Goal: Information Seeking & Learning: Learn about a topic

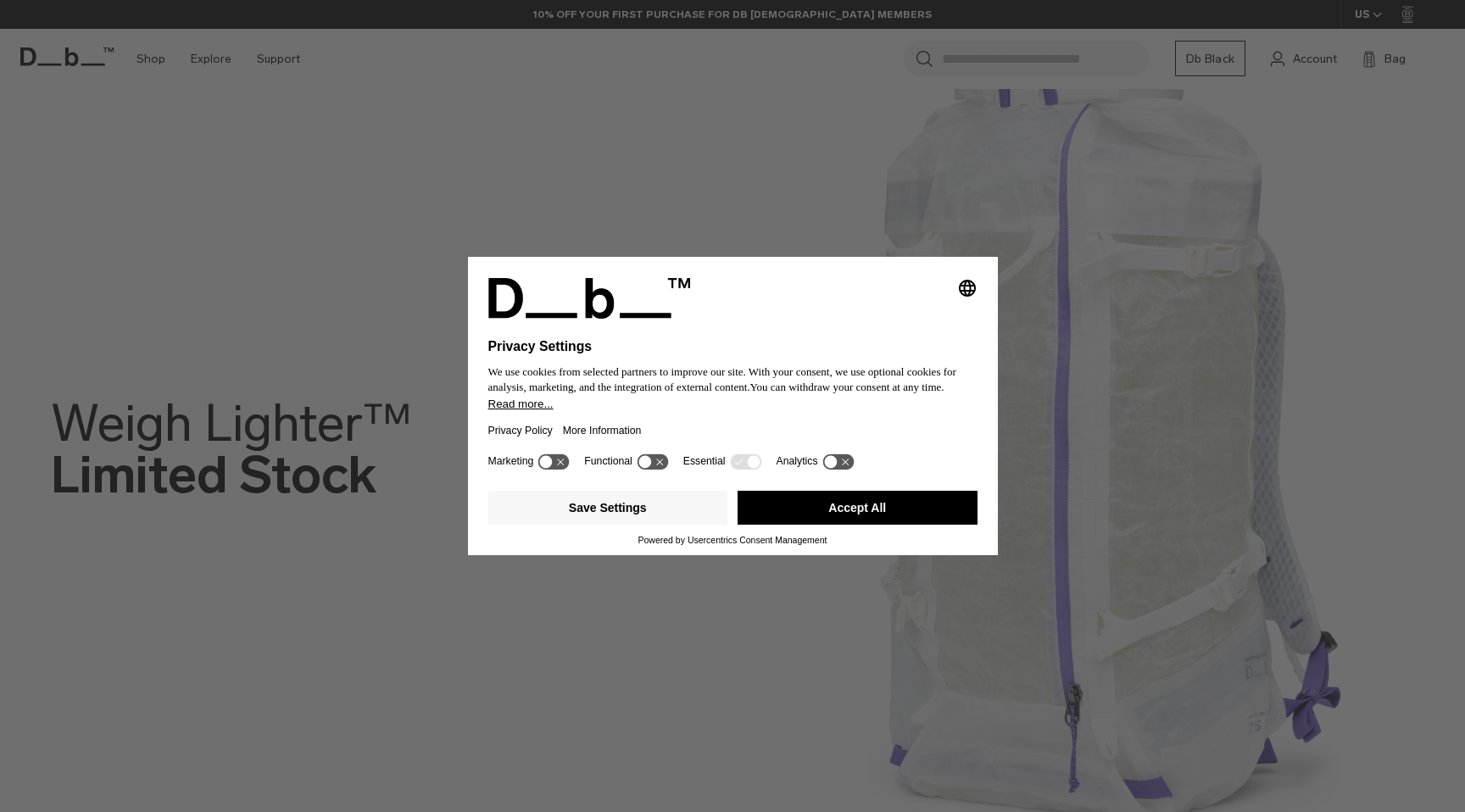
click at [794, 517] on button "Accept All" at bounding box center [857, 507] width 240 height 33
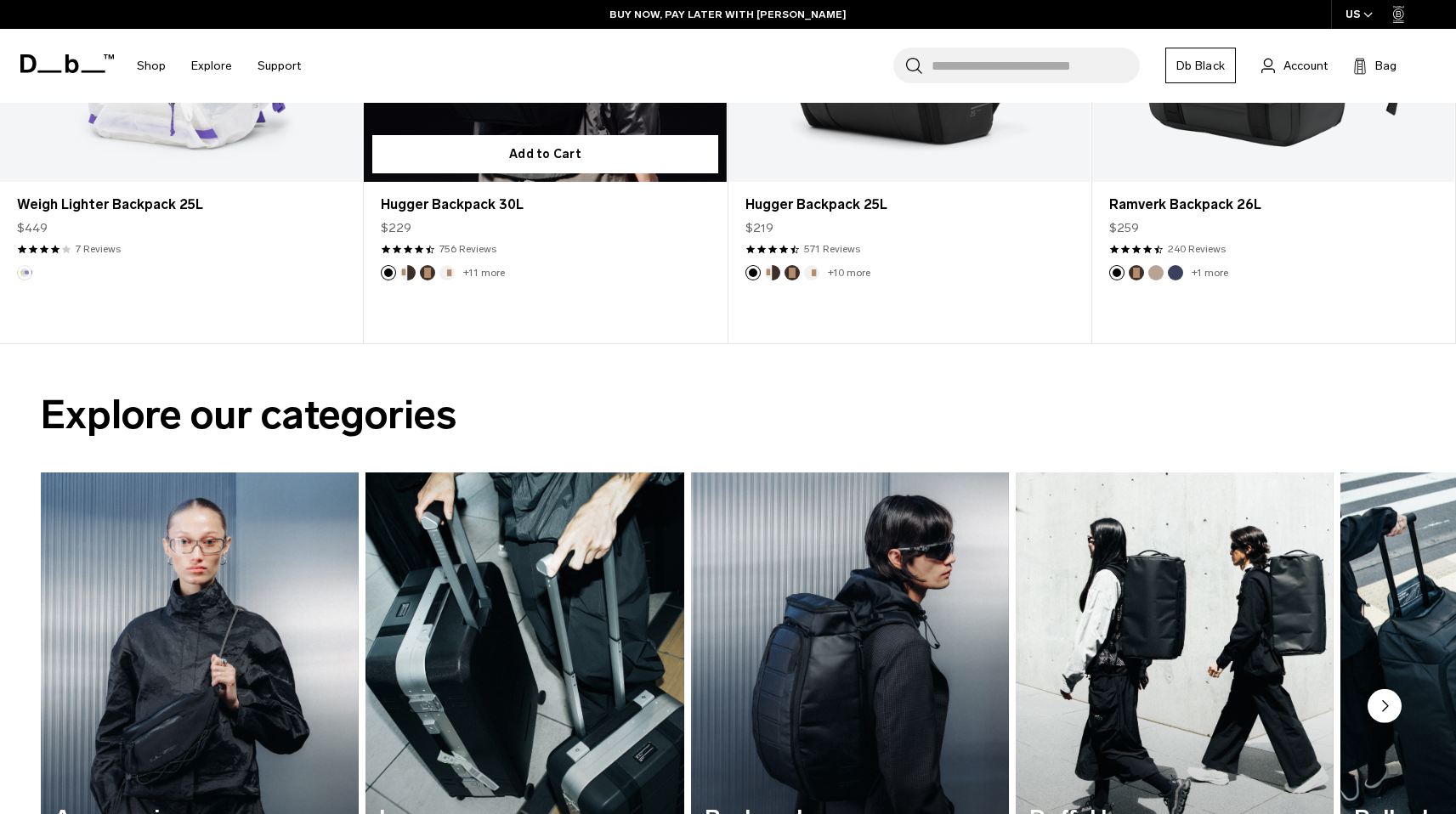
scroll to position [1124, 0]
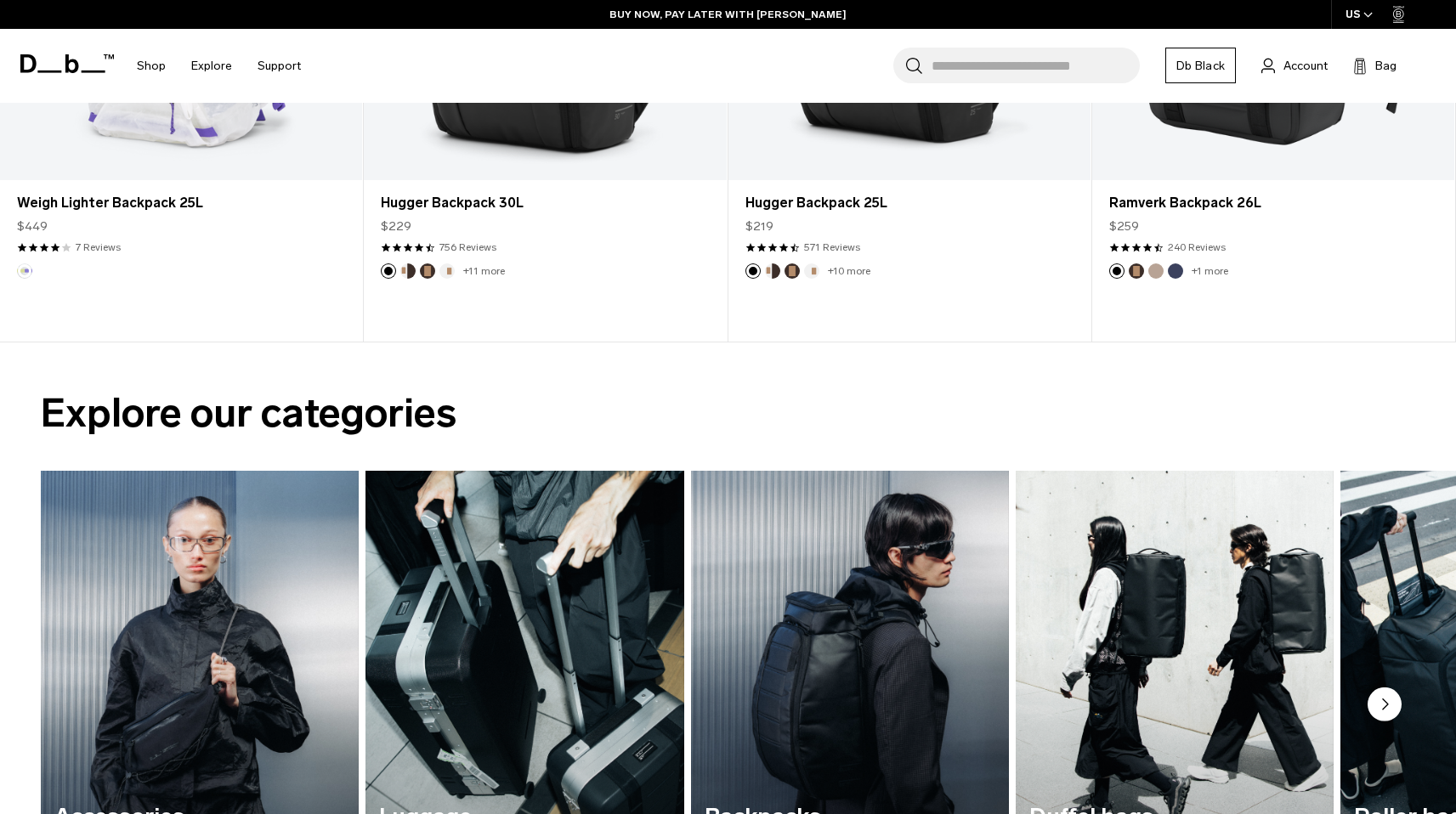
click at [687, 404] on h2 "Explore our categories" at bounding box center [728, 413] width 1374 height 60
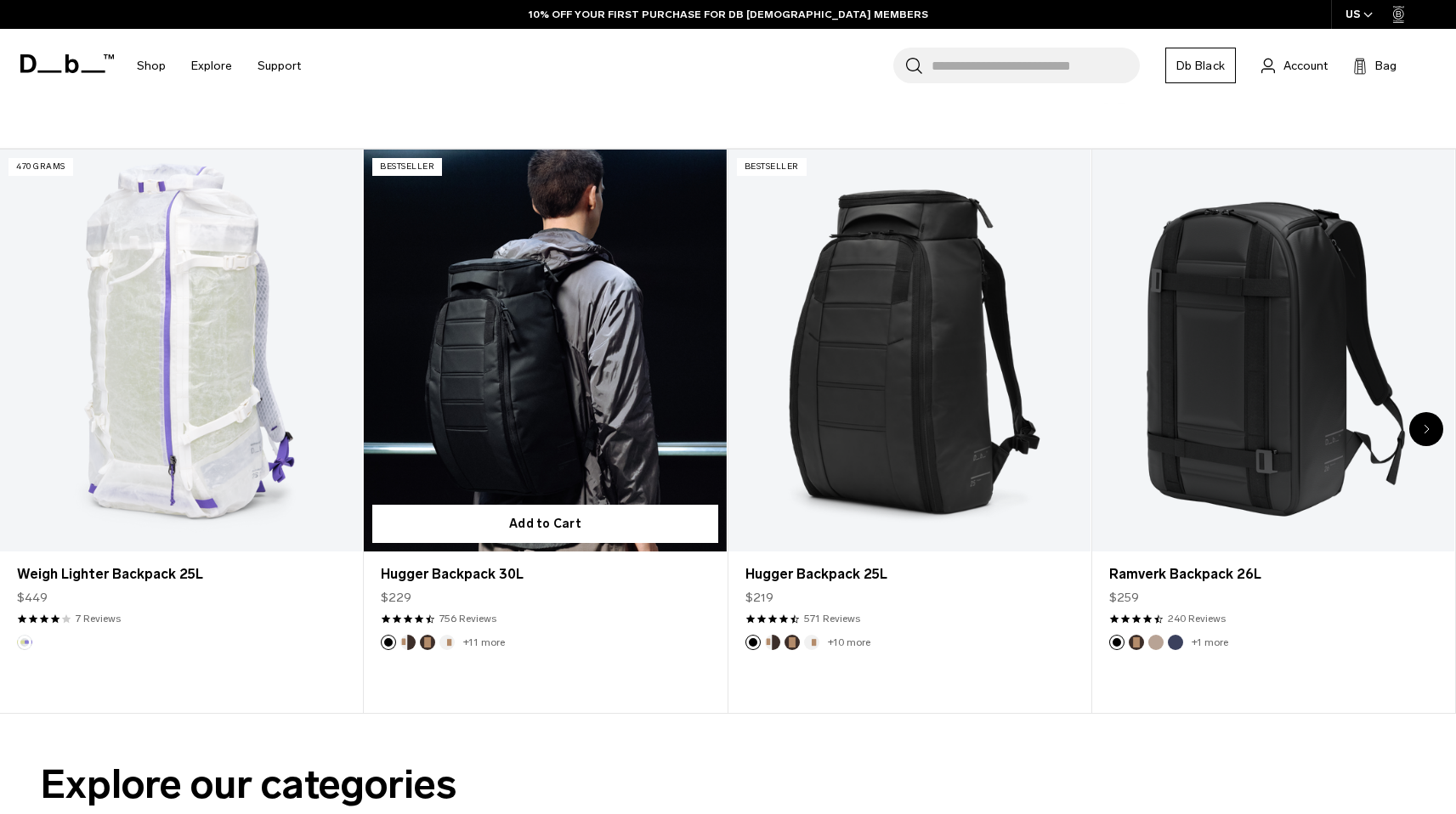
scroll to position [750, 0]
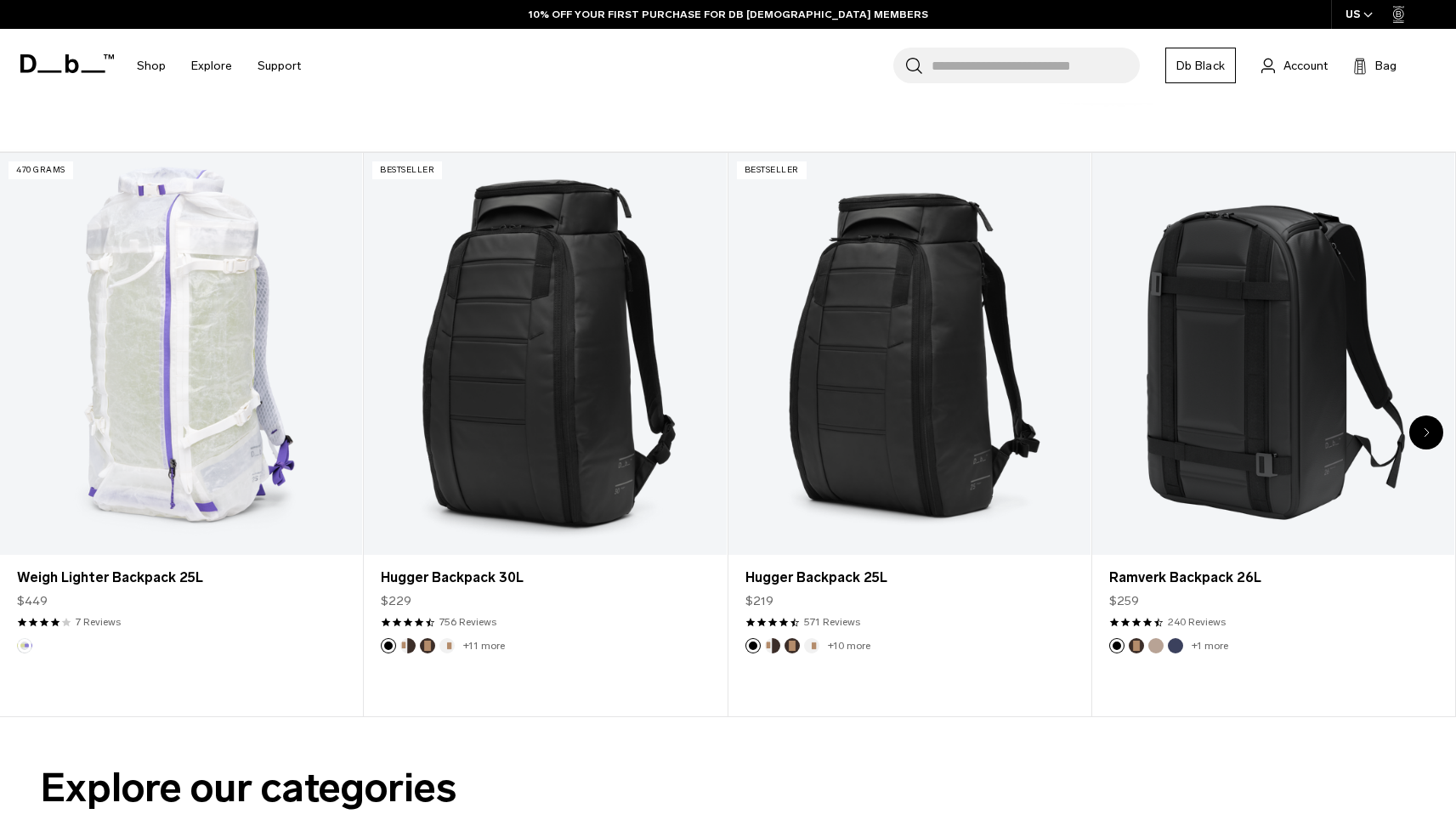
click at [1434, 432] on div "Next slide" at bounding box center [1426, 432] width 34 height 34
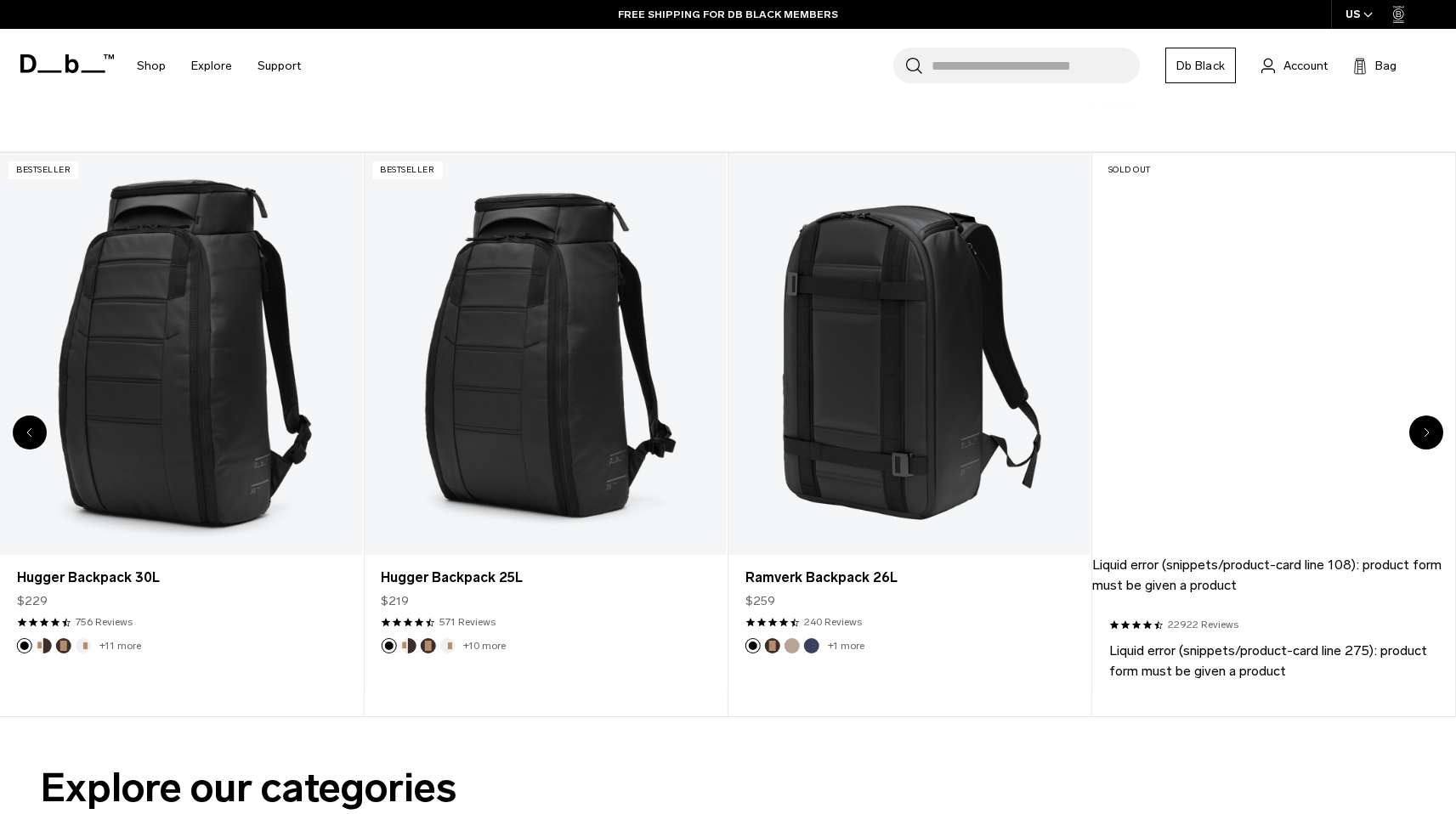
click at [1434, 432] on div "Next slide" at bounding box center [1426, 432] width 34 height 34
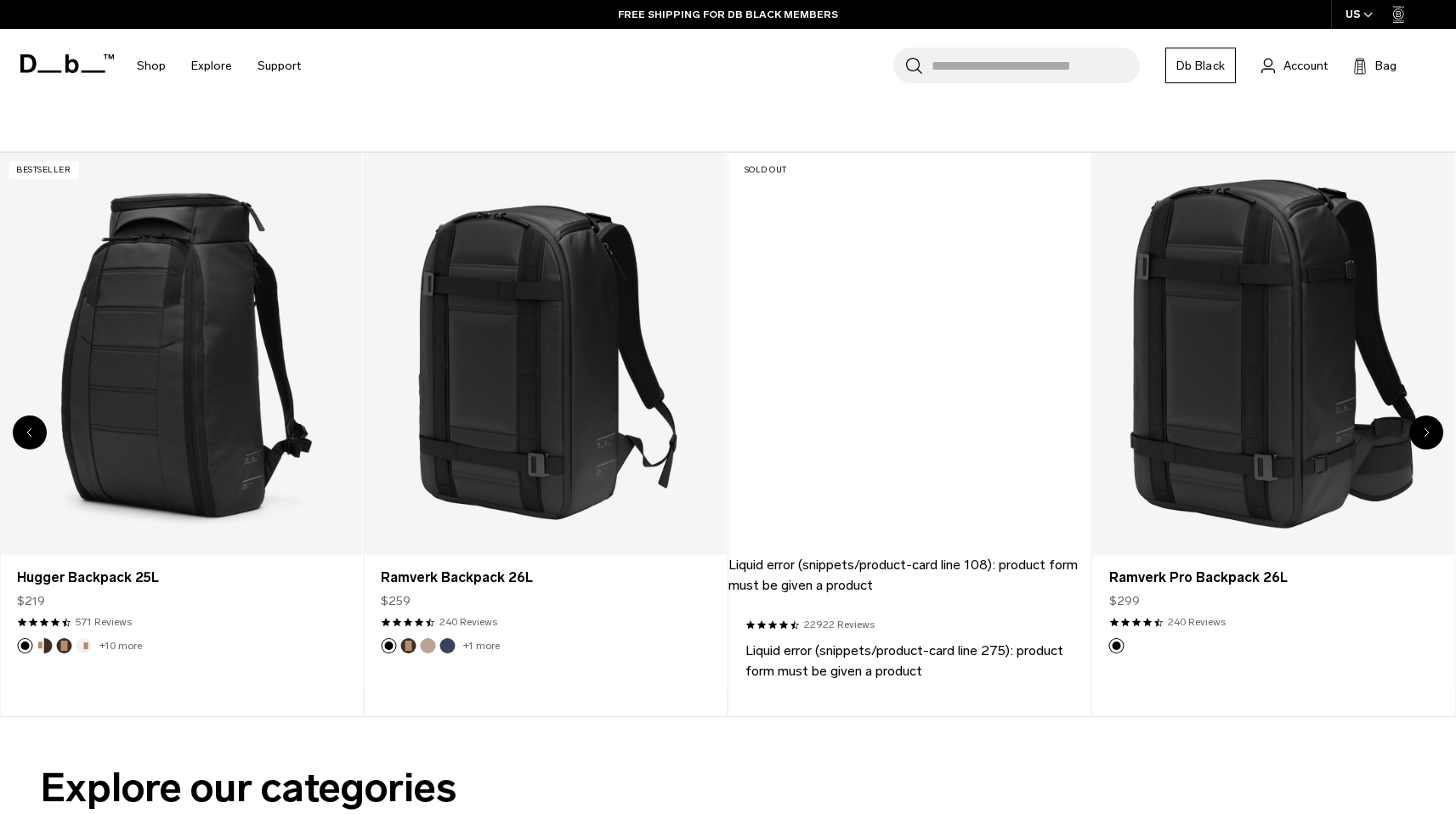
click at [1434, 432] on div "Next slide" at bounding box center [1426, 432] width 34 height 34
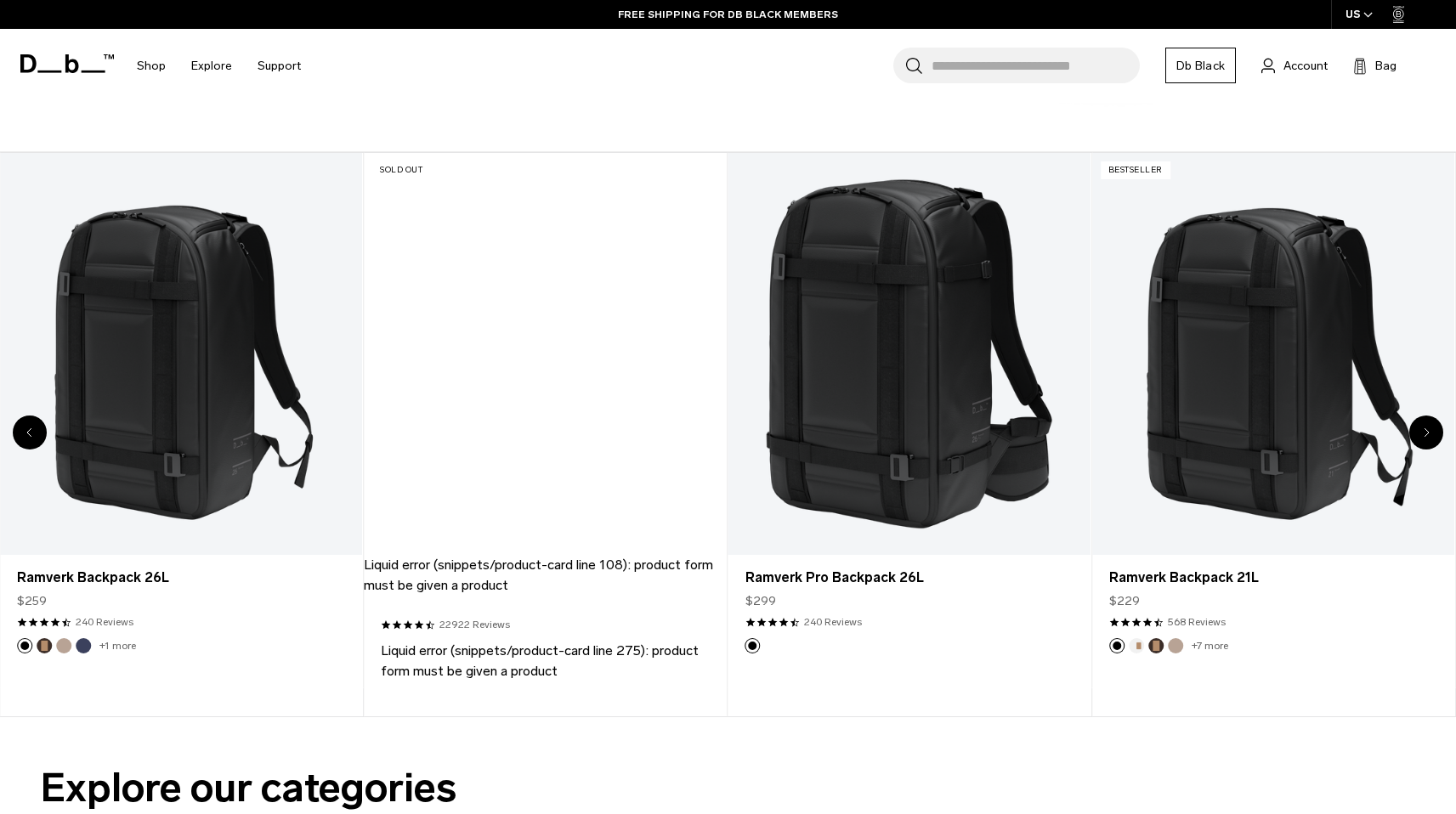
click at [1434, 432] on div "Next slide" at bounding box center [1426, 432] width 34 height 34
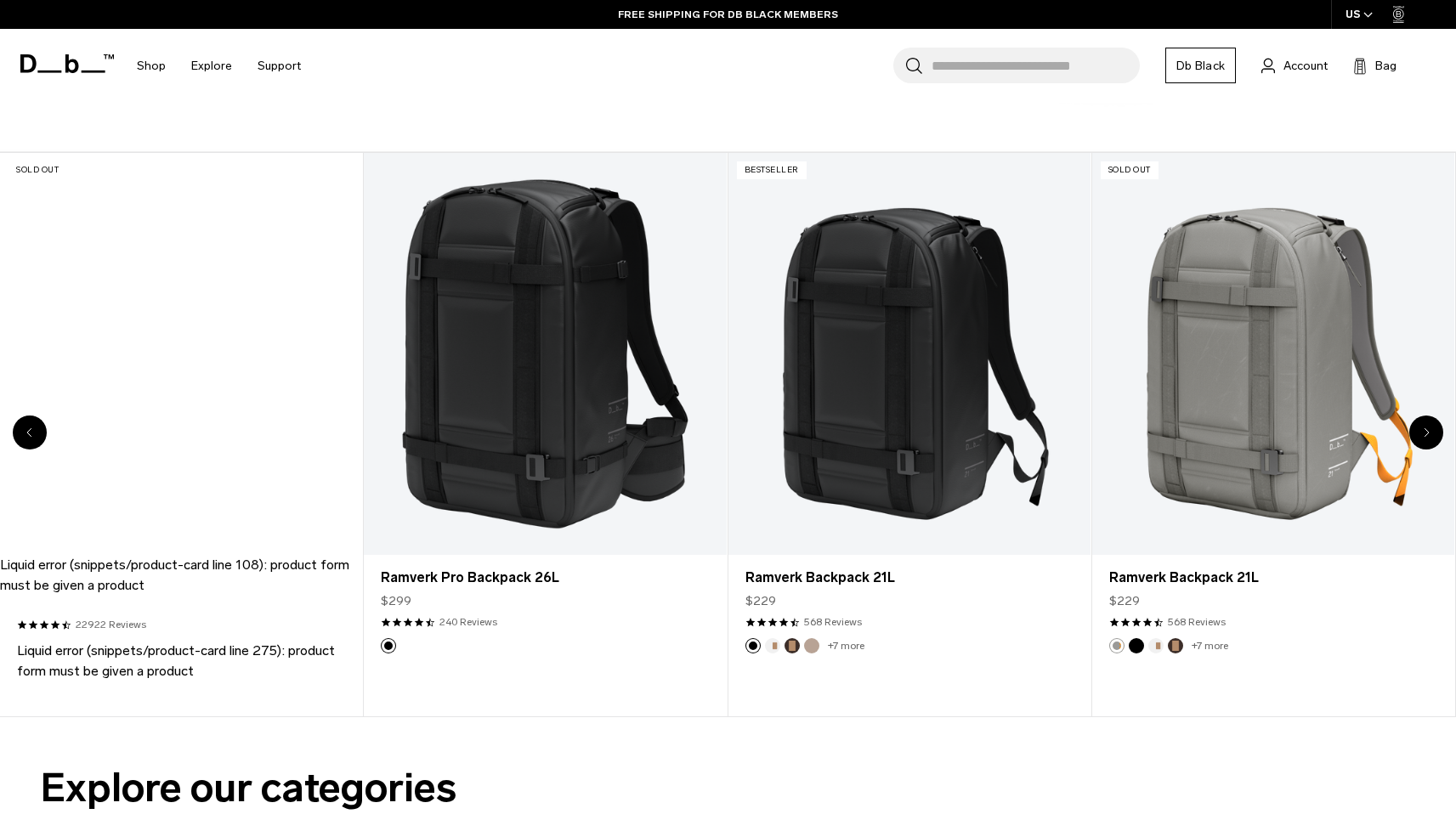
click at [1434, 432] on div "Next slide" at bounding box center [1426, 432] width 34 height 34
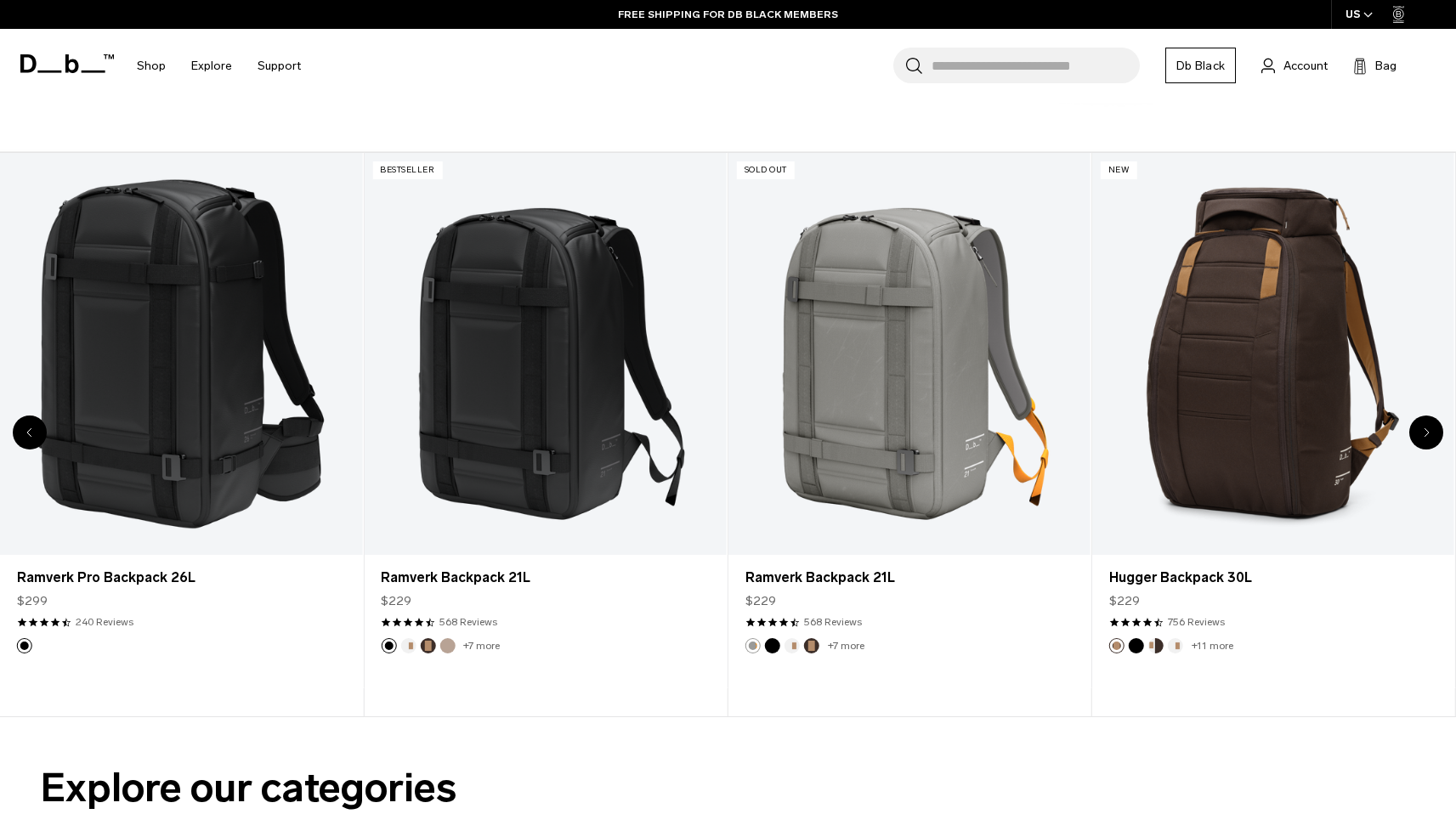
click at [1434, 432] on div "Next slide" at bounding box center [1426, 432] width 34 height 34
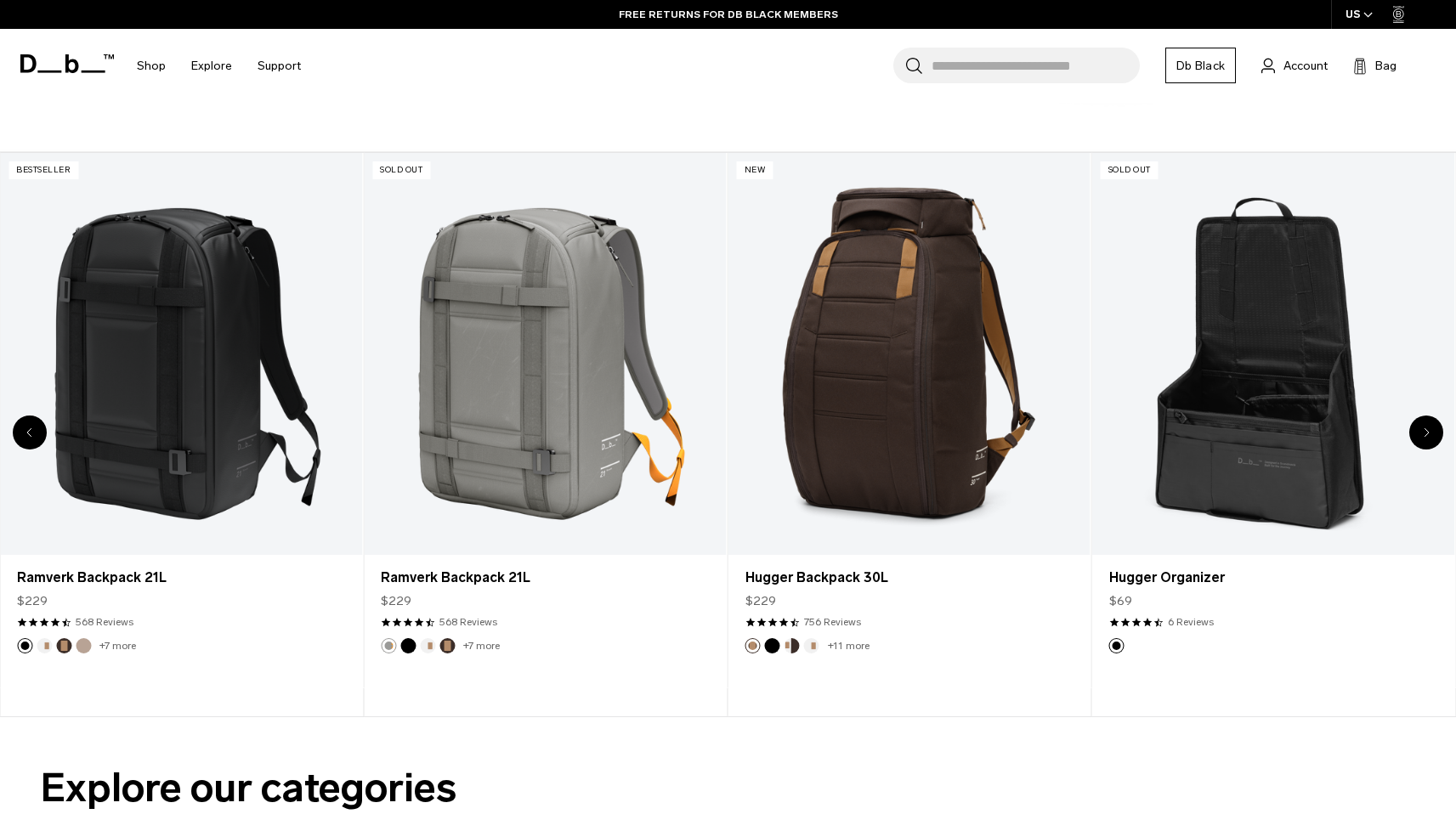
click at [1434, 432] on div "Next slide" at bounding box center [1426, 432] width 34 height 34
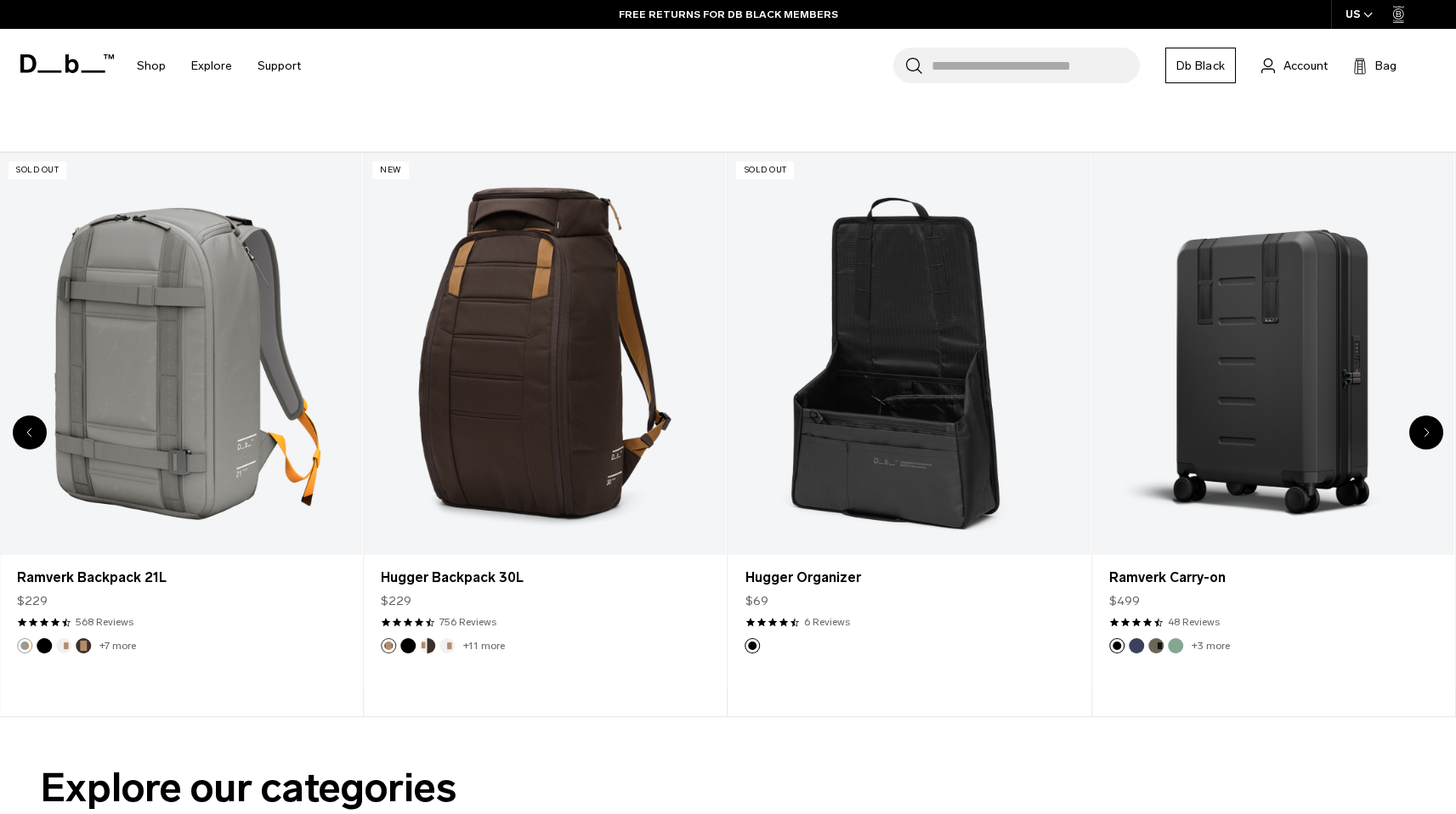
click at [1434, 432] on div "Next slide" at bounding box center [1426, 432] width 34 height 34
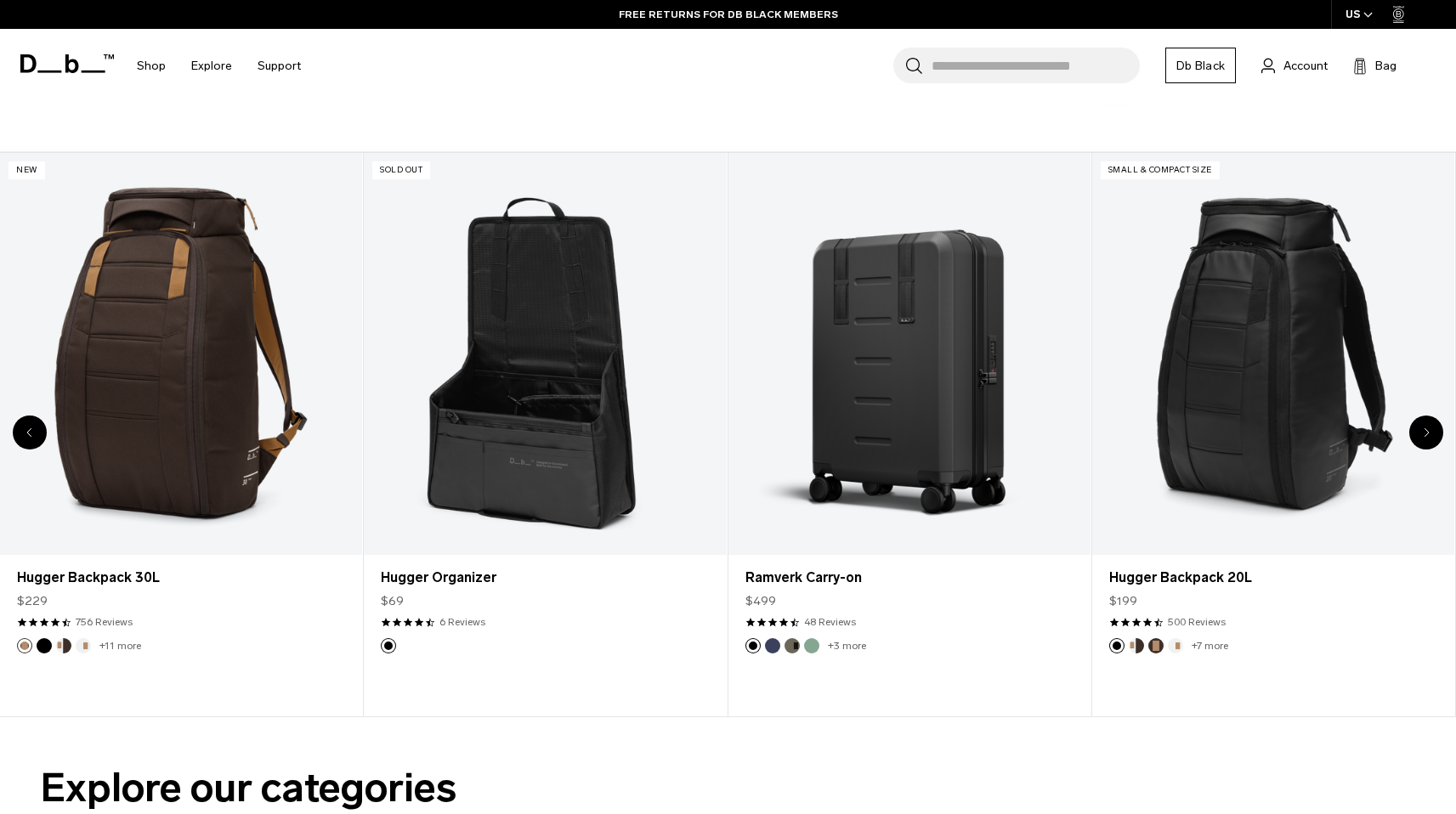
click at [1428, 436] on icon "Next slide" at bounding box center [1427, 432] width 6 height 10
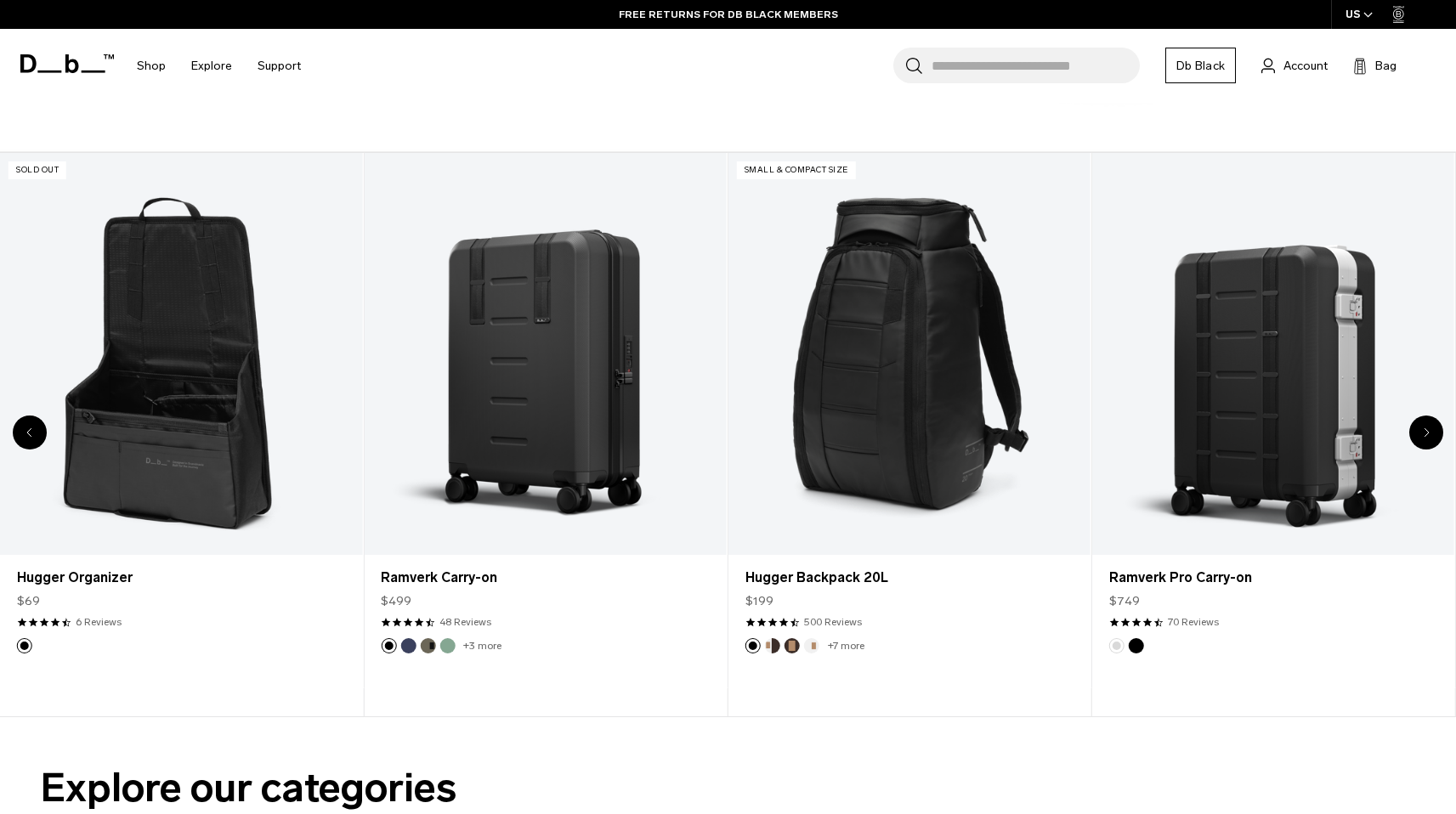
click at [1428, 436] on icon "Next slide" at bounding box center [1427, 432] width 6 height 10
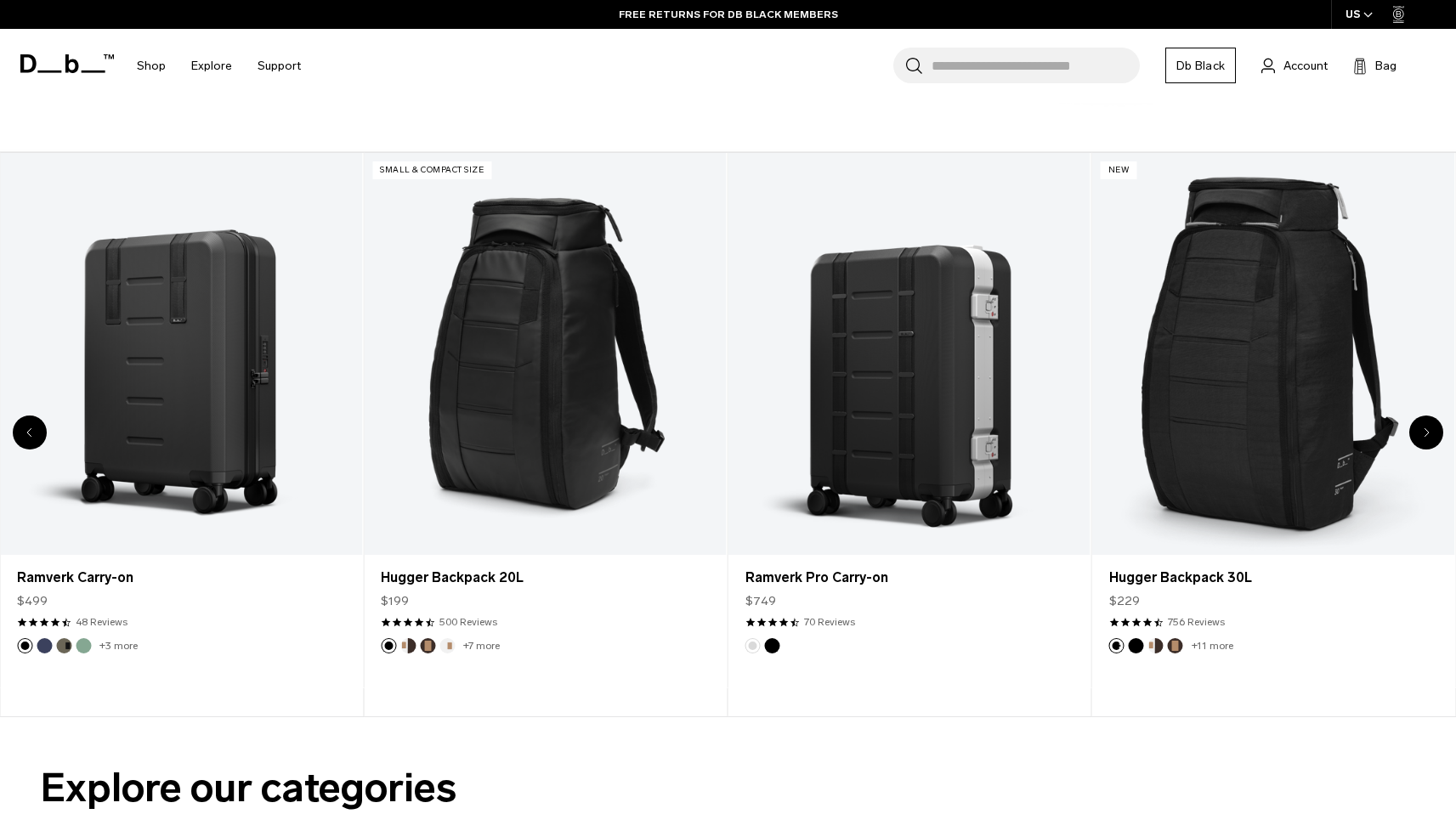
click at [1428, 436] on icon "Next slide" at bounding box center [1427, 432] width 6 height 10
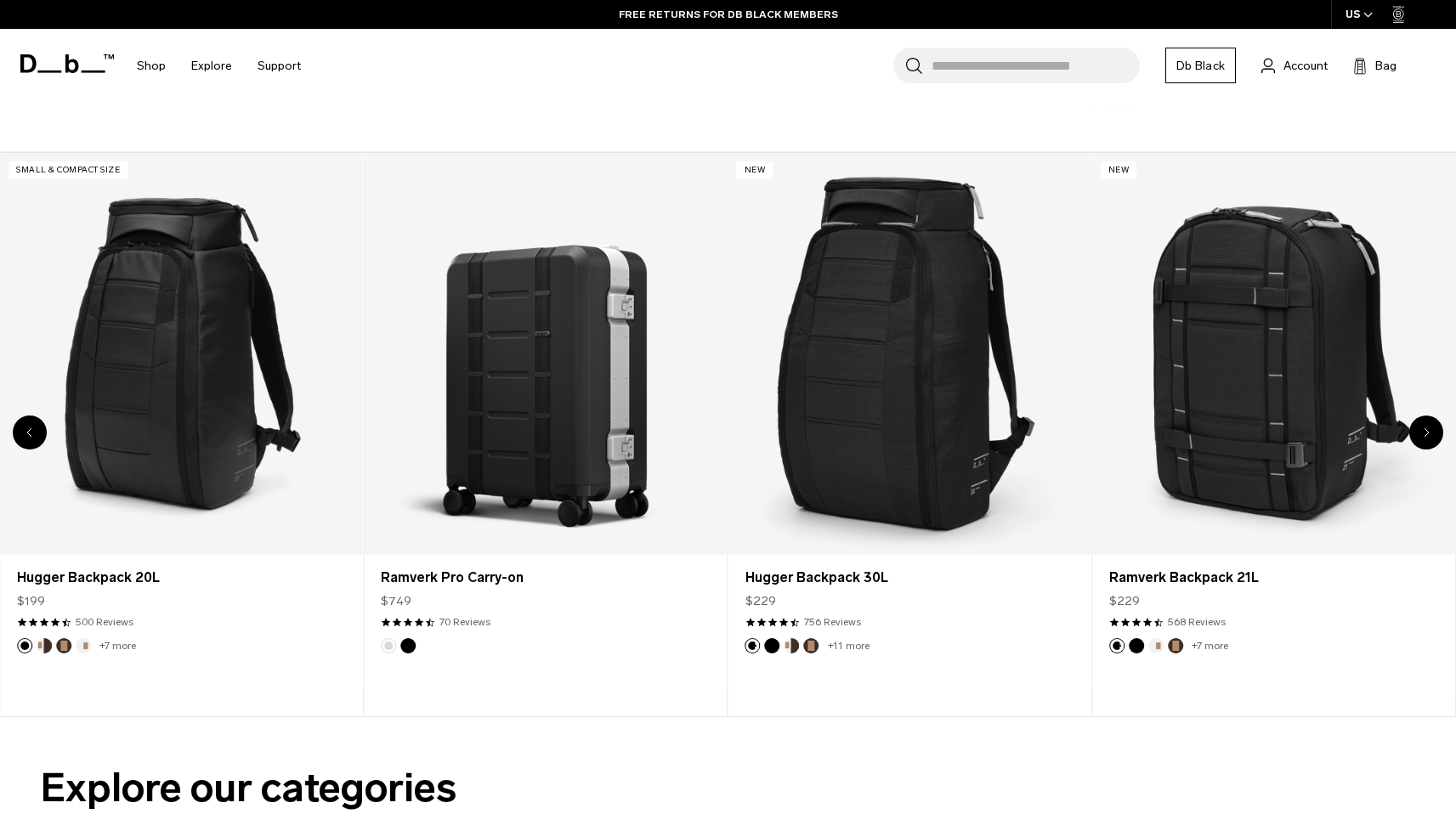
click at [1428, 436] on icon "Next slide" at bounding box center [1427, 432] width 6 height 10
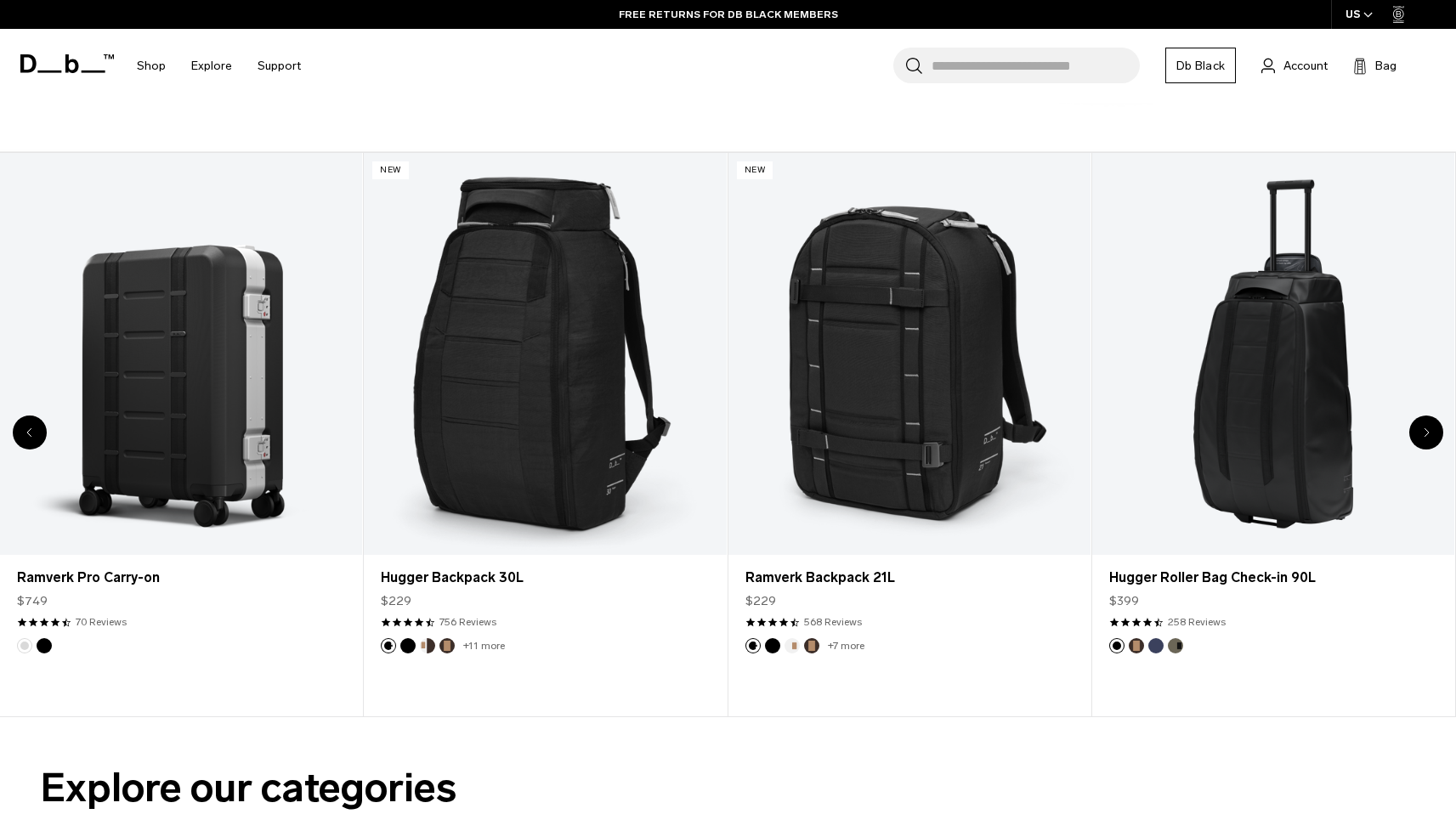
click at [1428, 436] on icon "Next slide" at bounding box center [1427, 432] width 6 height 10
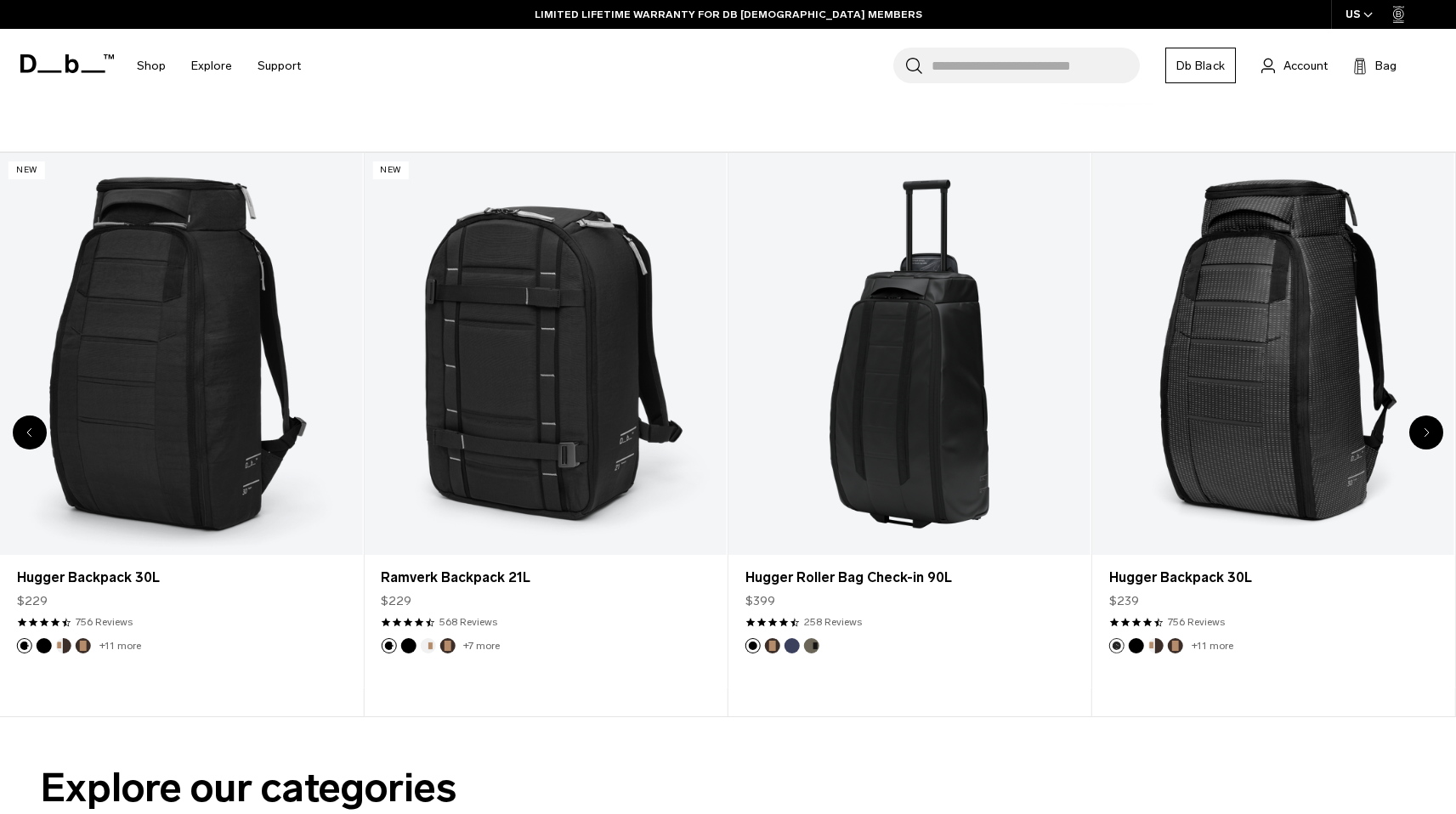
click at [1428, 436] on icon "Next slide" at bounding box center [1427, 432] width 6 height 10
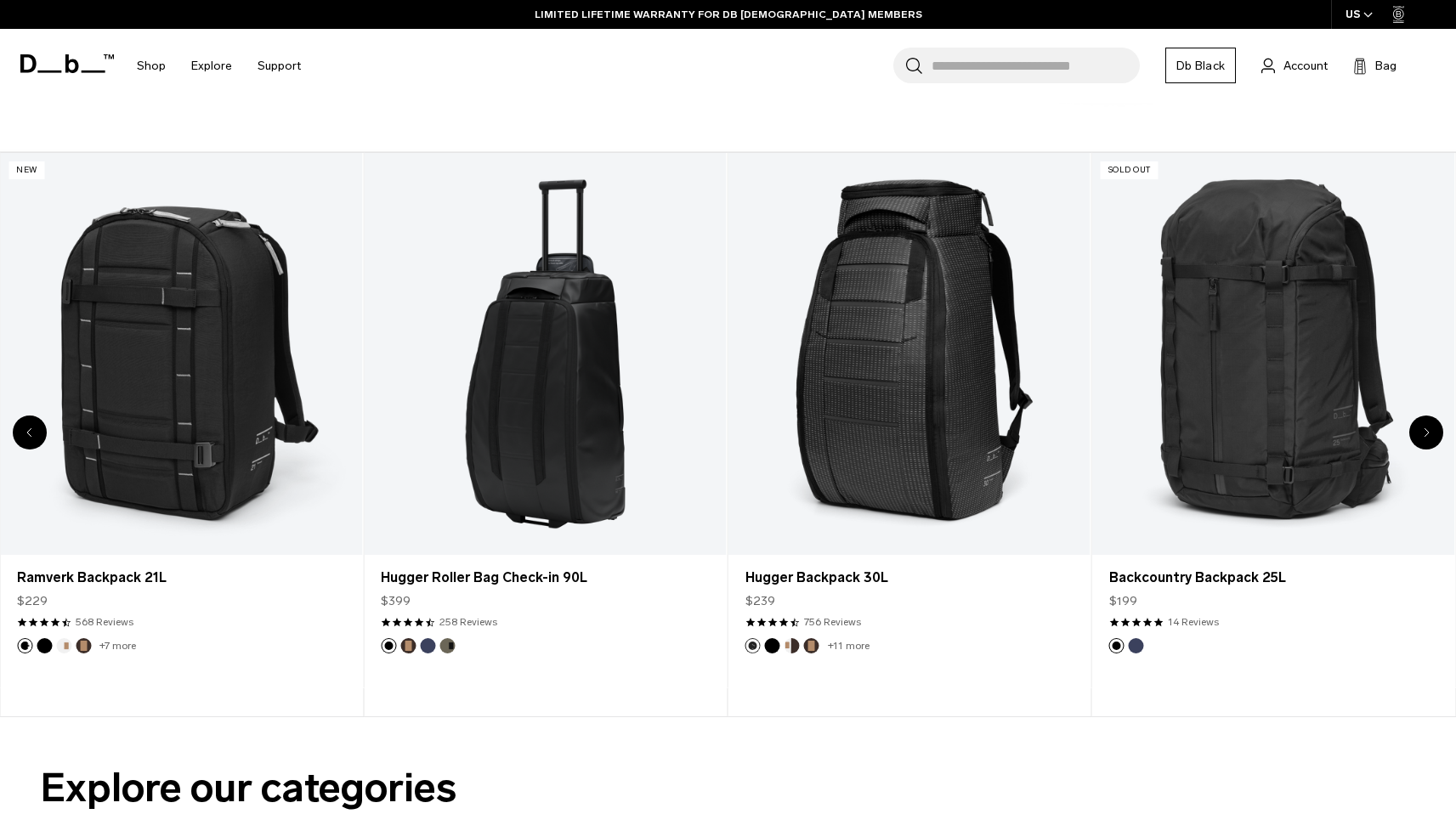
click at [1428, 436] on icon "Next slide" at bounding box center [1427, 432] width 6 height 10
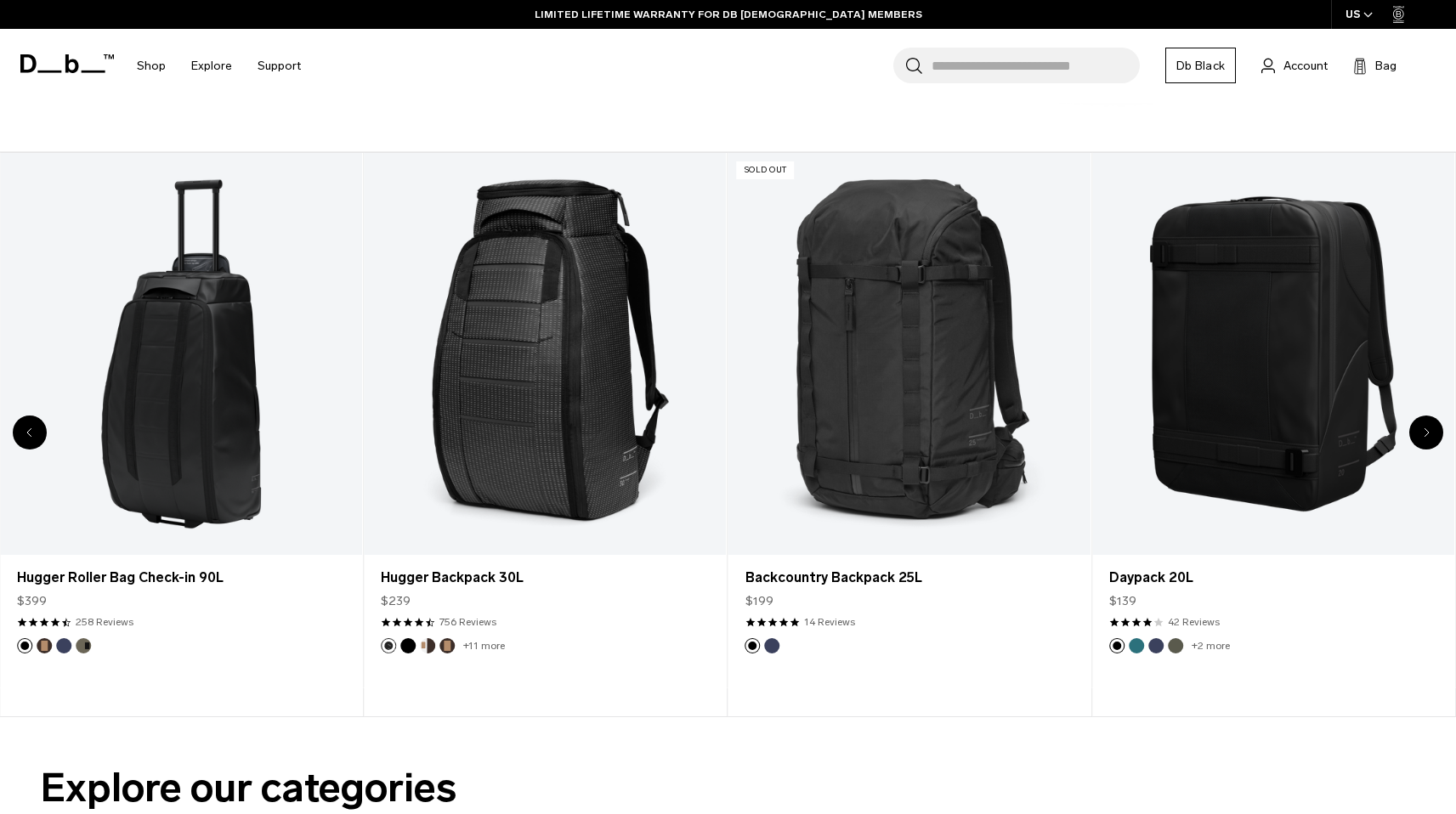
click at [1428, 436] on icon "Next slide" at bounding box center [1427, 432] width 6 height 10
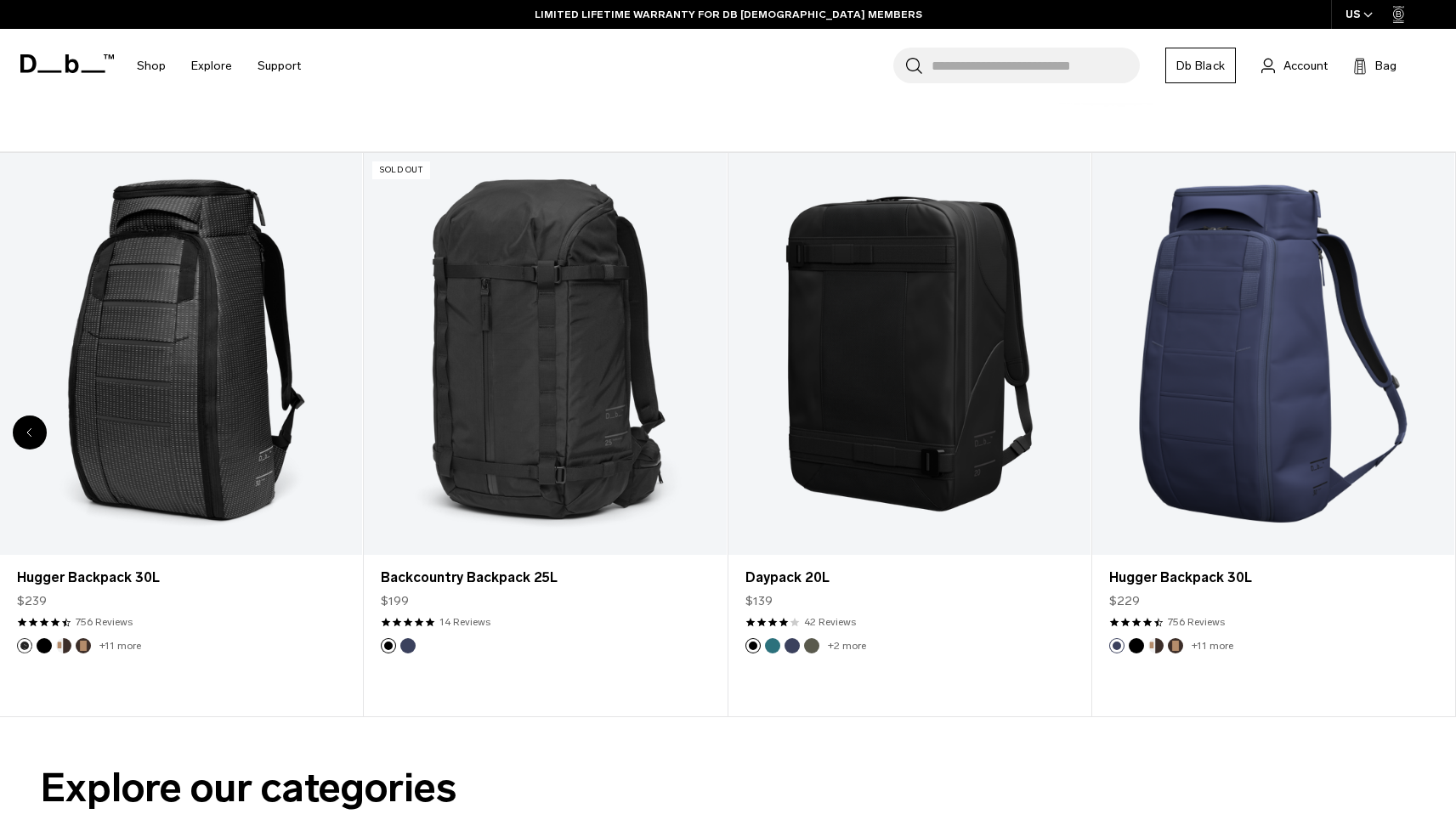
click at [1428, 436] on link "Hugger Backpack 30L" at bounding box center [1273, 355] width 362 height 403
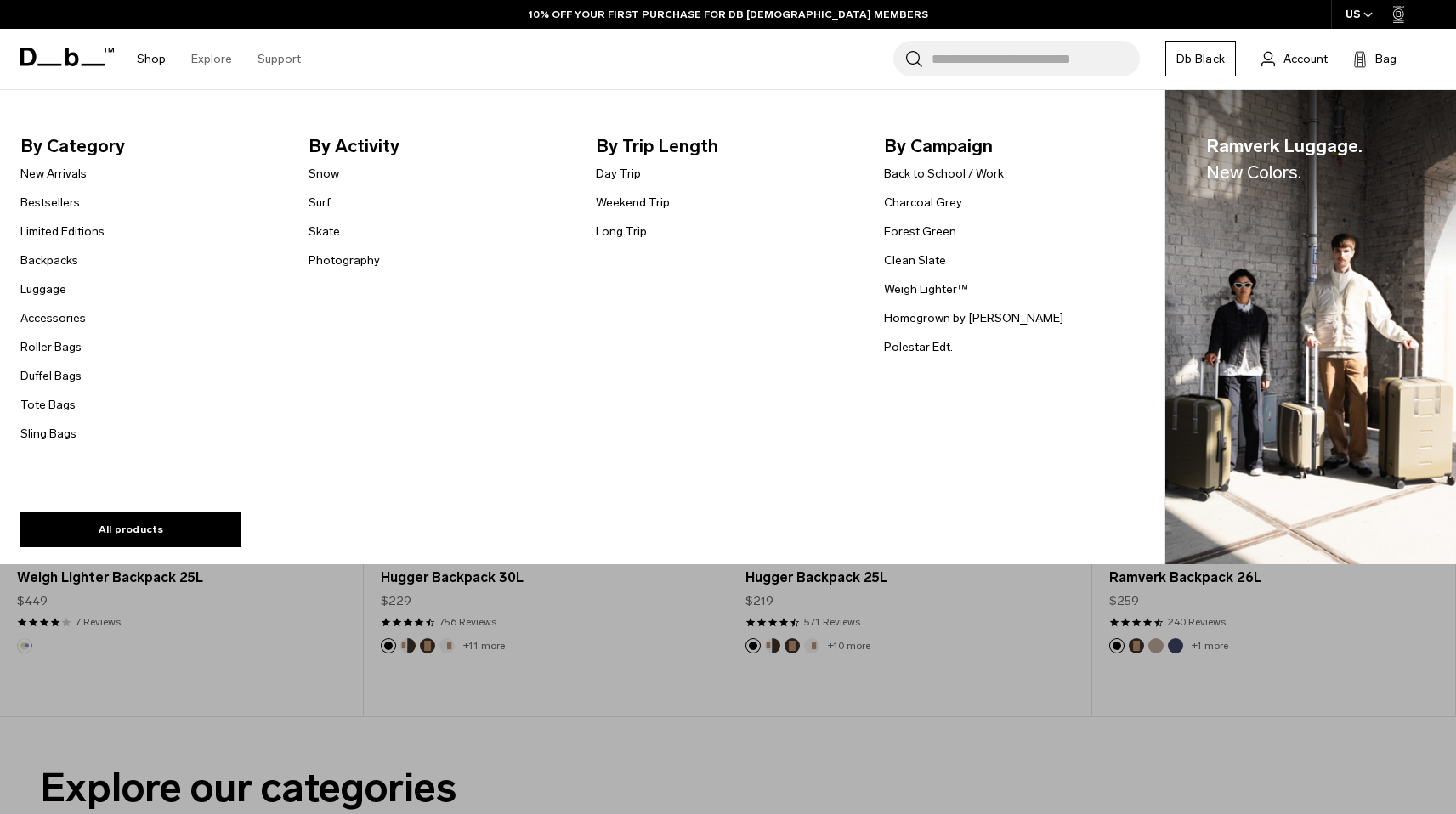
click at [67, 262] on link "Backpacks" at bounding box center [49, 260] width 58 height 18
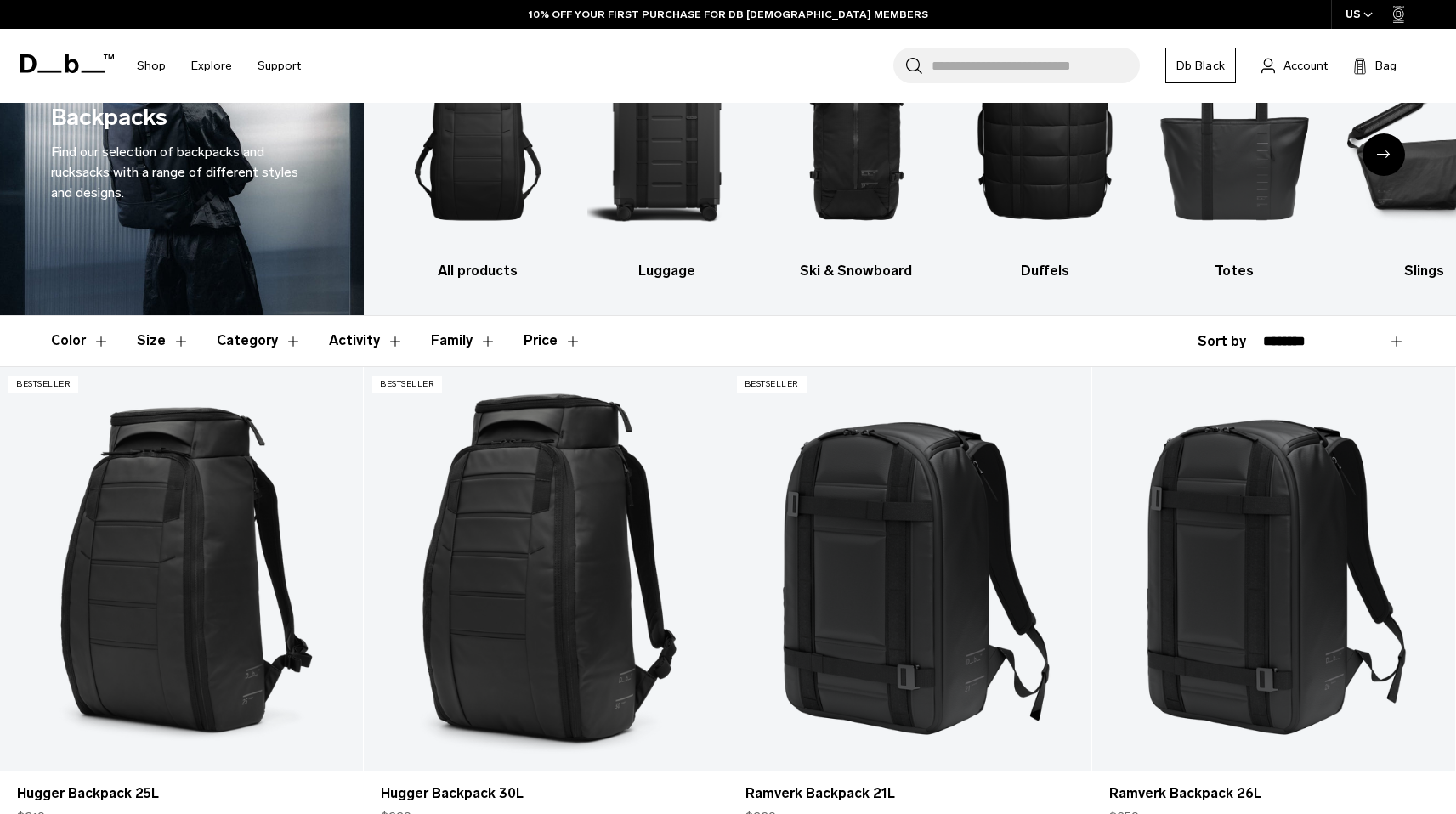
scroll to position [97, 0]
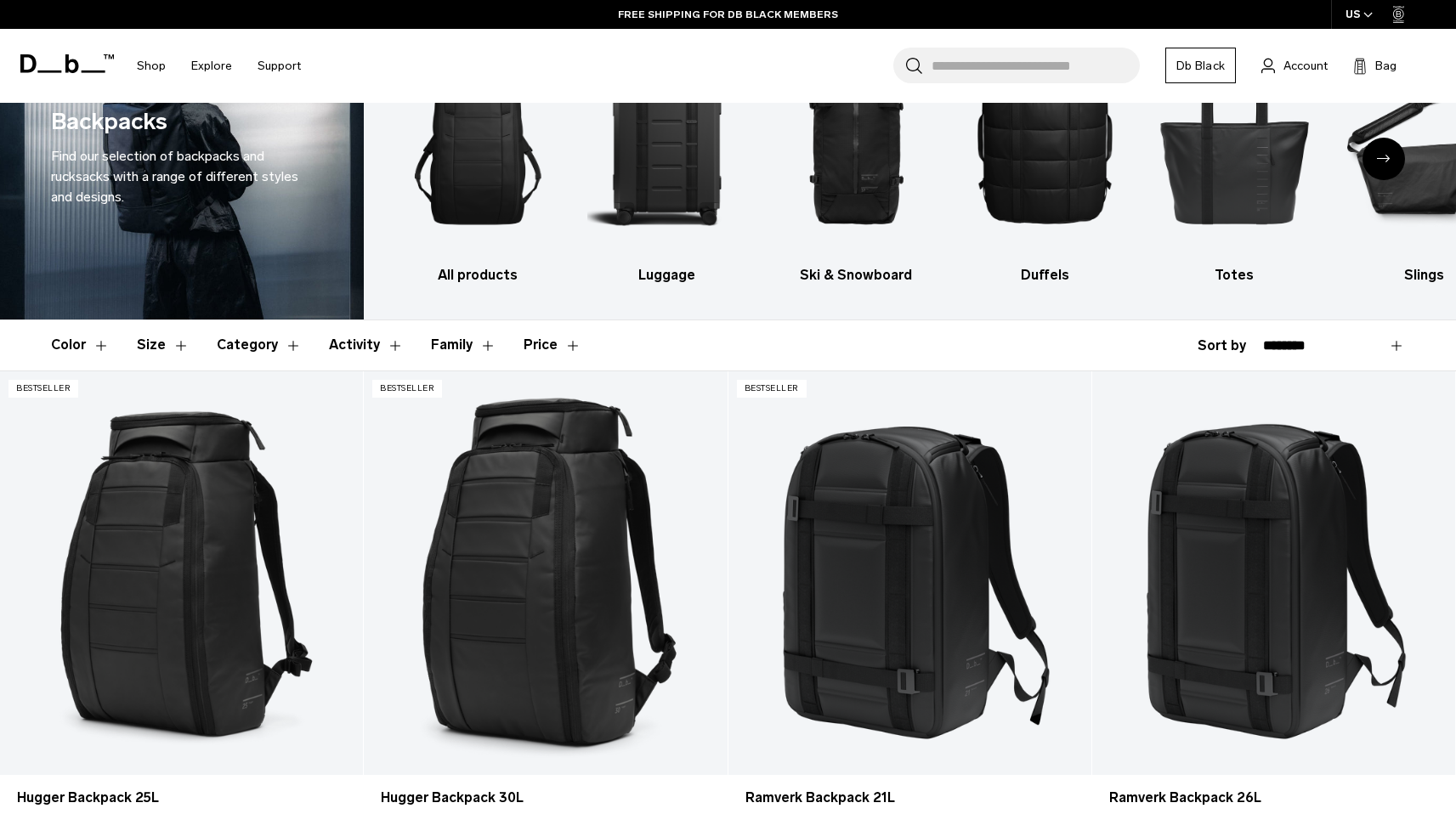
click at [731, 343] on header "Color Size Category Activity Family Price" at bounding box center [728, 345] width 1354 height 49
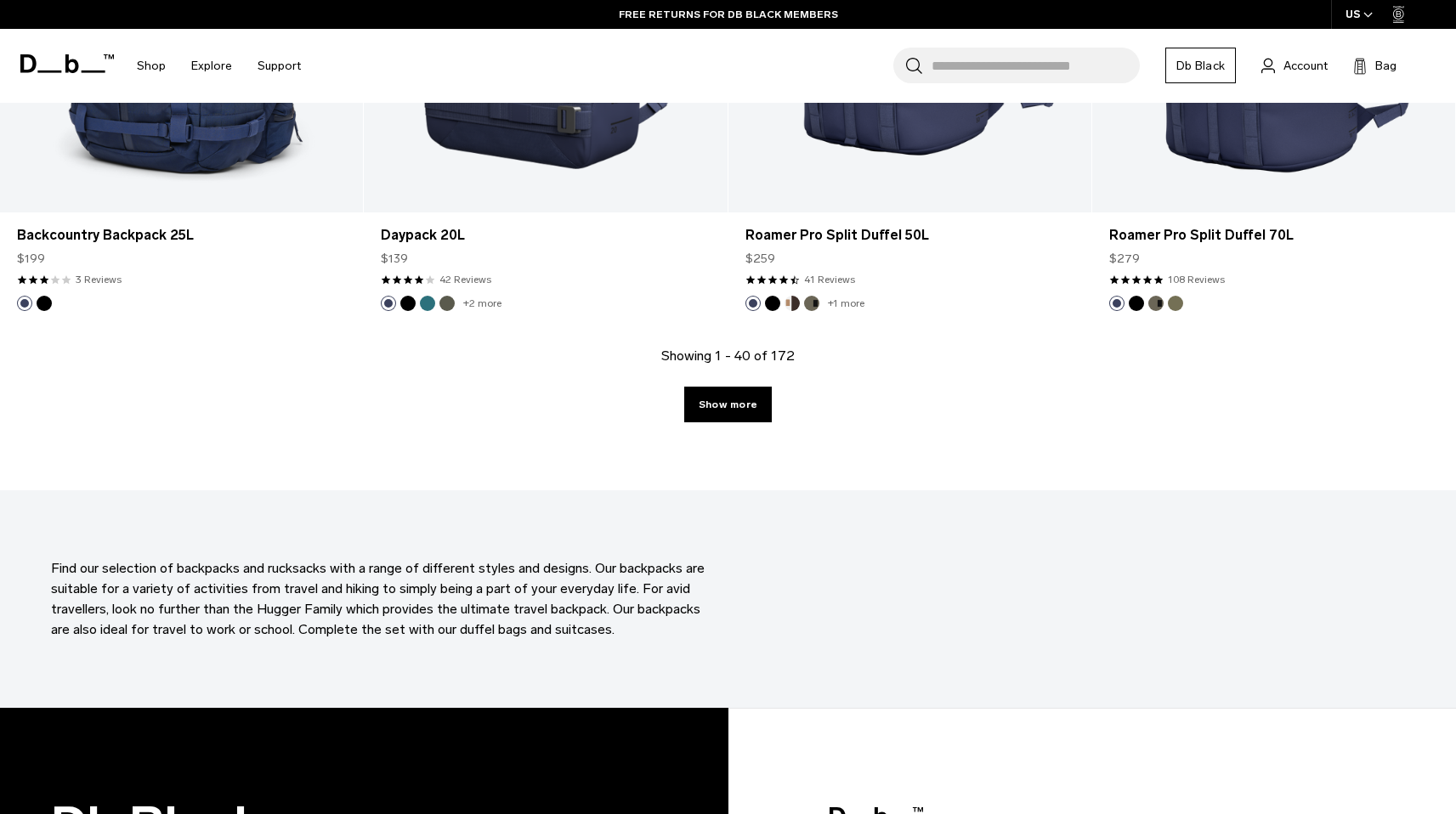
scroll to position [5507, 0]
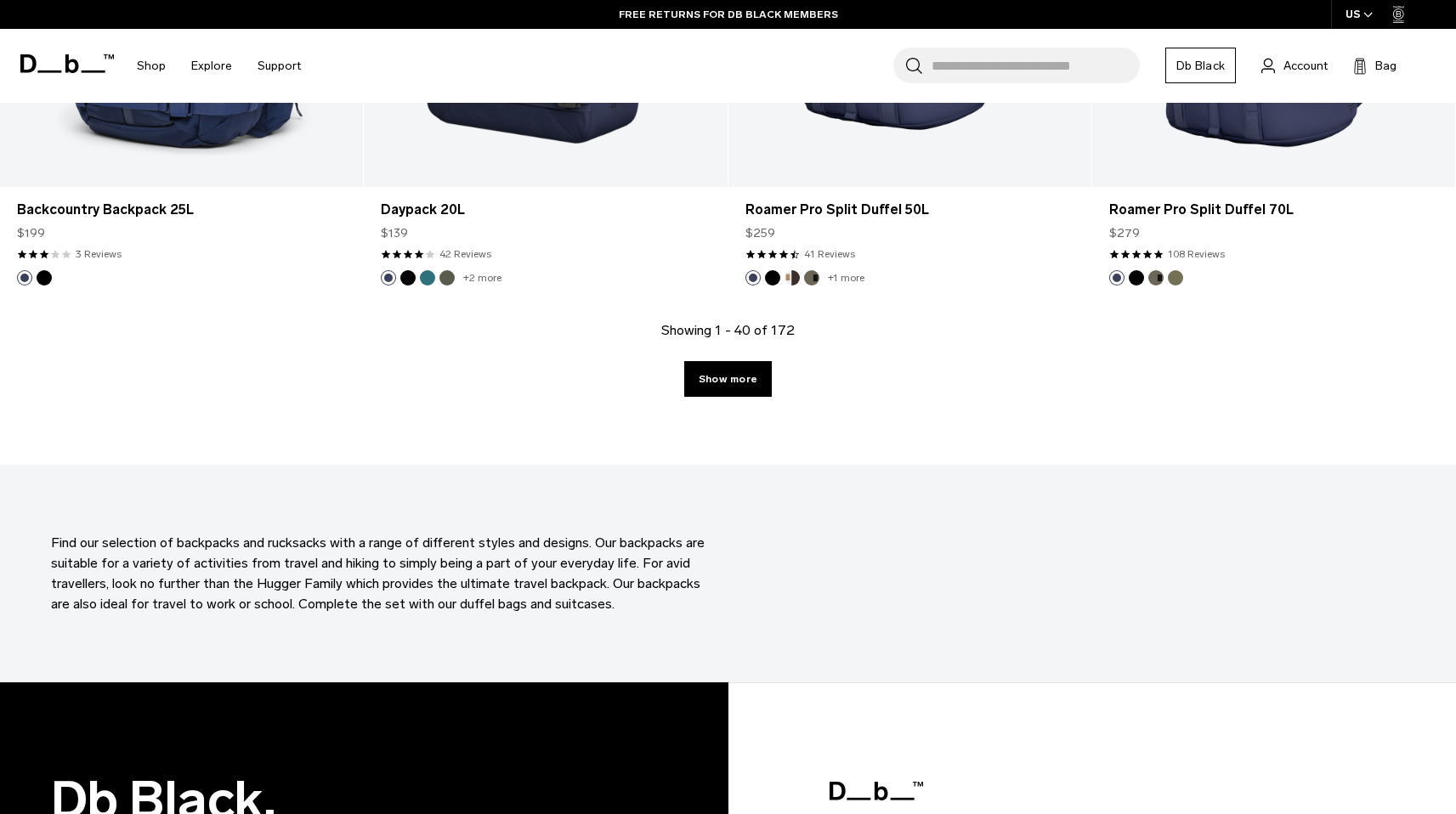
click at [739, 411] on div "Showing 1 - 40 of 172 Show more" at bounding box center [728, 392] width 1456 height 144
click at [726, 387] on link "Show more" at bounding box center [728, 378] width 87 height 35
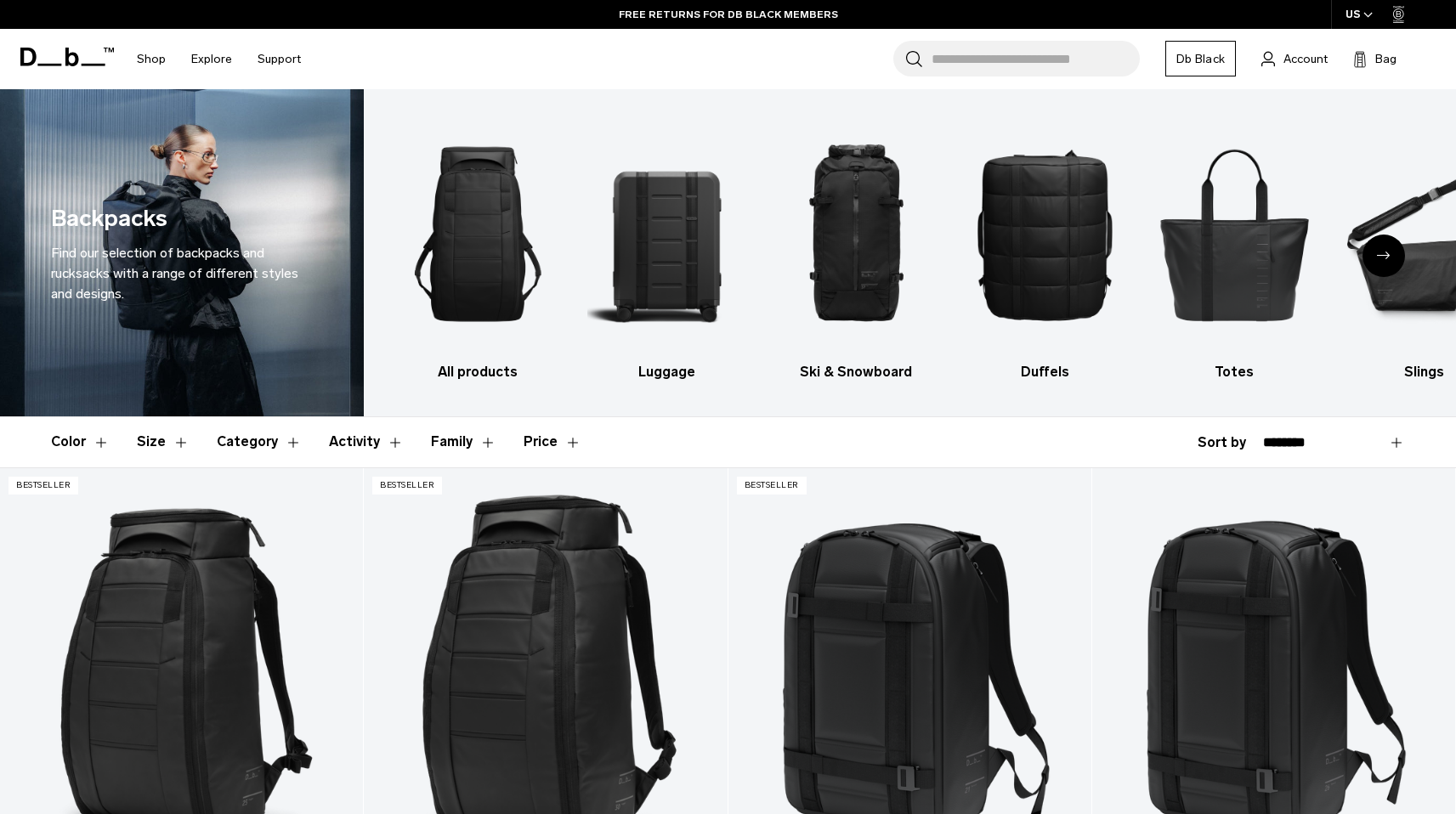
click at [797, 436] on header "Color Size Category Activity Family Price" at bounding box center [728, 442] width 1354 height 49
